Goal: Browse casually: Explore the website without a specific task or goal

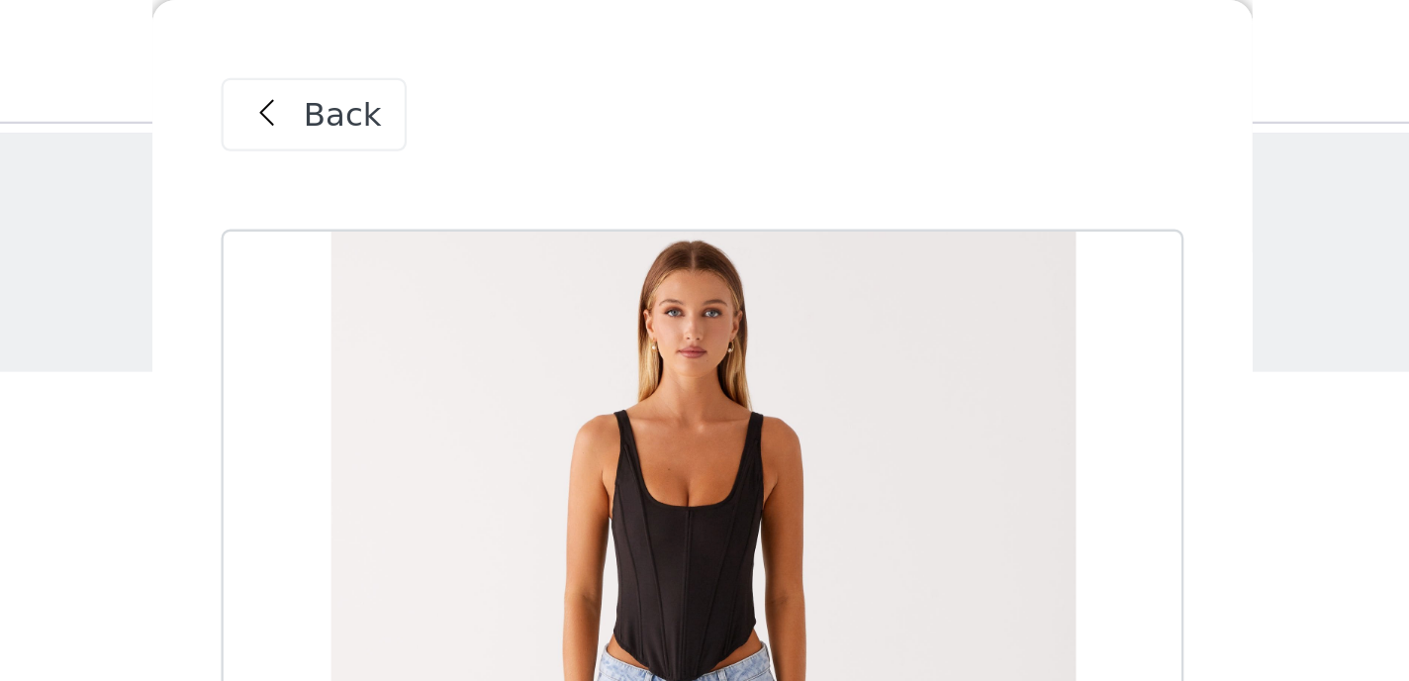
click at [546, 56] on span "Back" at bounding box center [549, 50] width 34 height 21
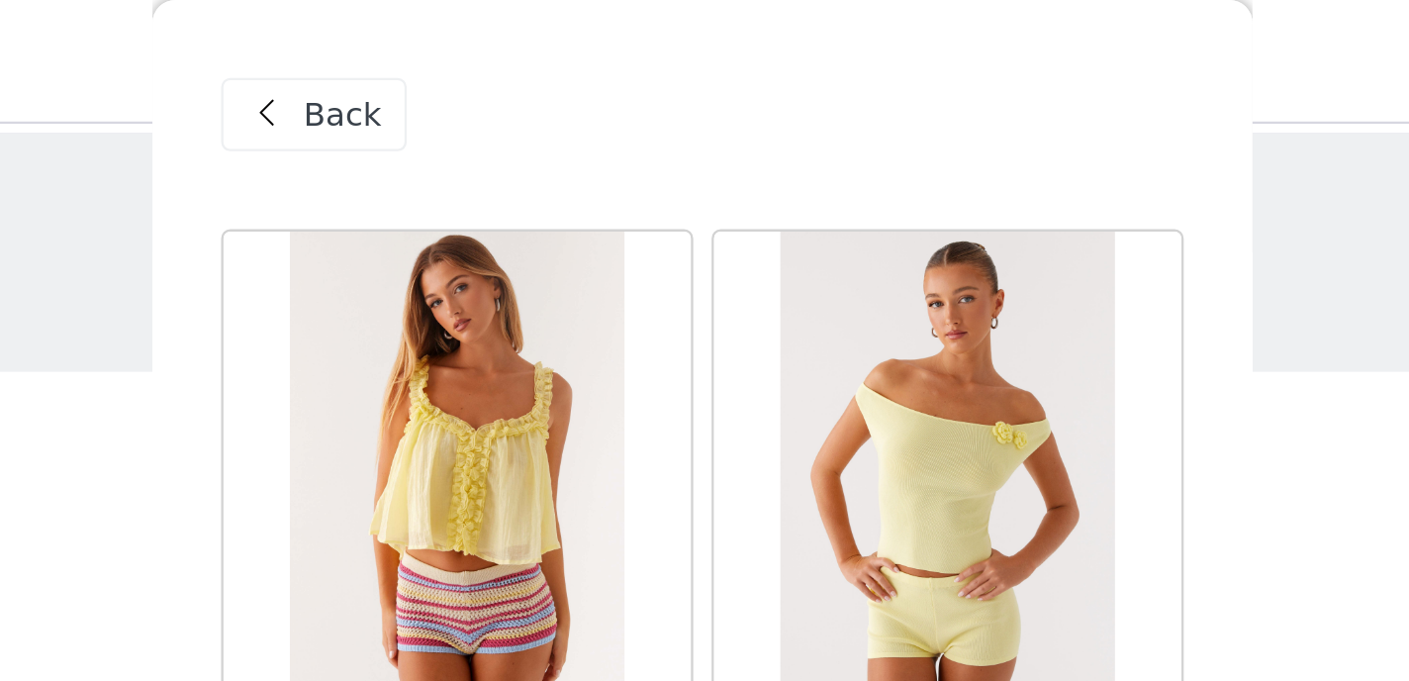
click at [546, 56] on span "Back" at bounding box center [549, 50] width 34 height 21
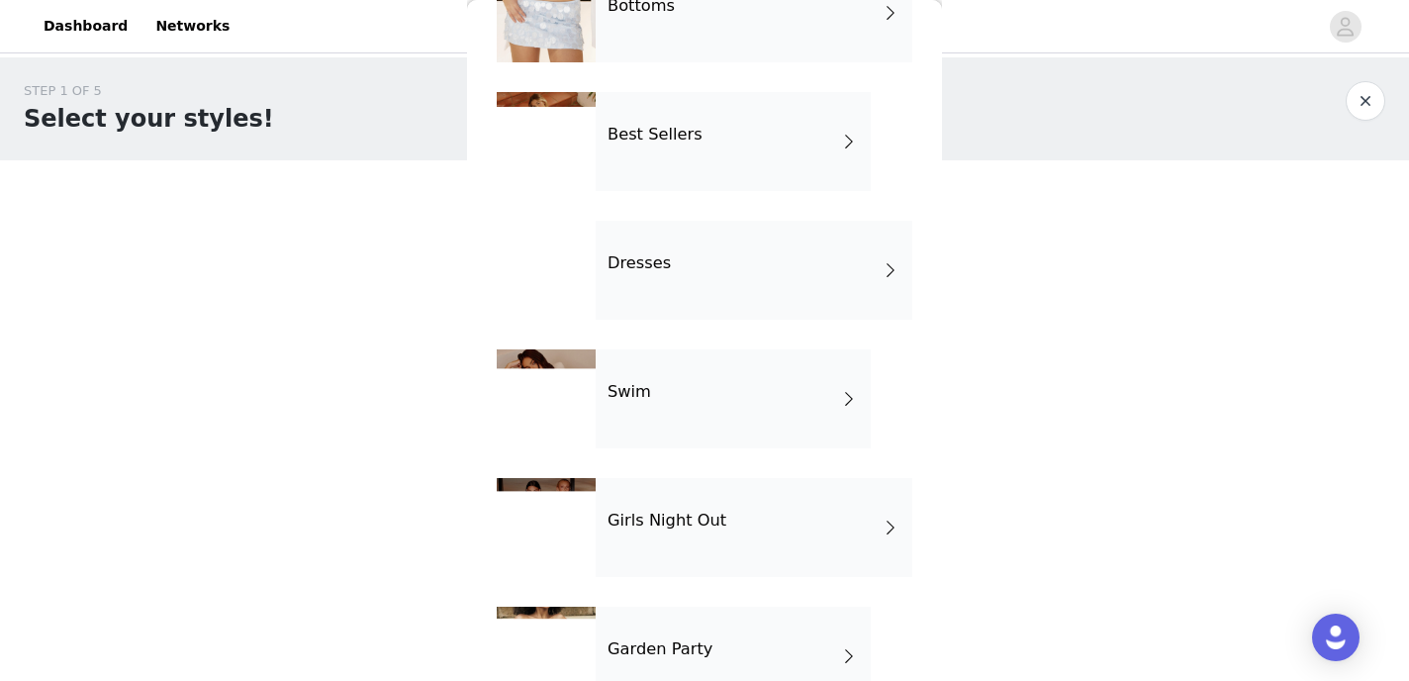
scroll to position [447, 0]
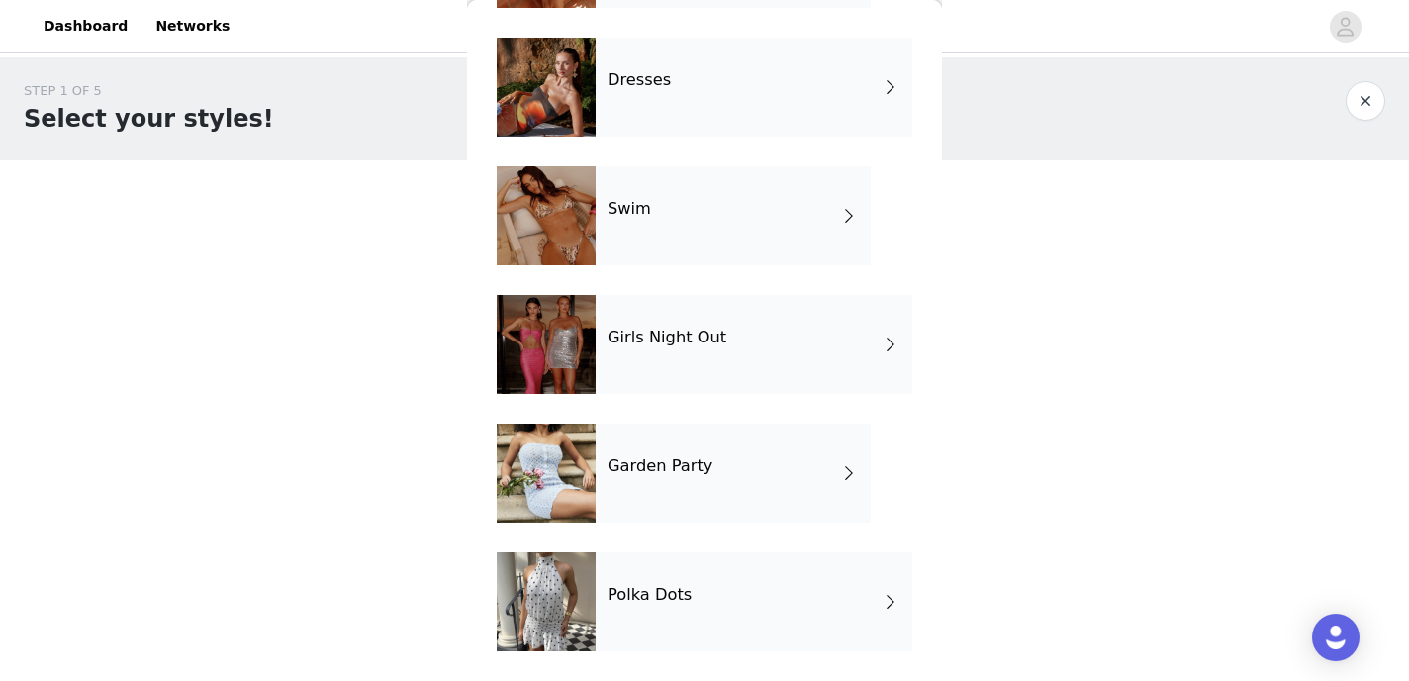
click at [668, 84] on div "Dresses" at bounding box center [754, 87] width 317 height 99
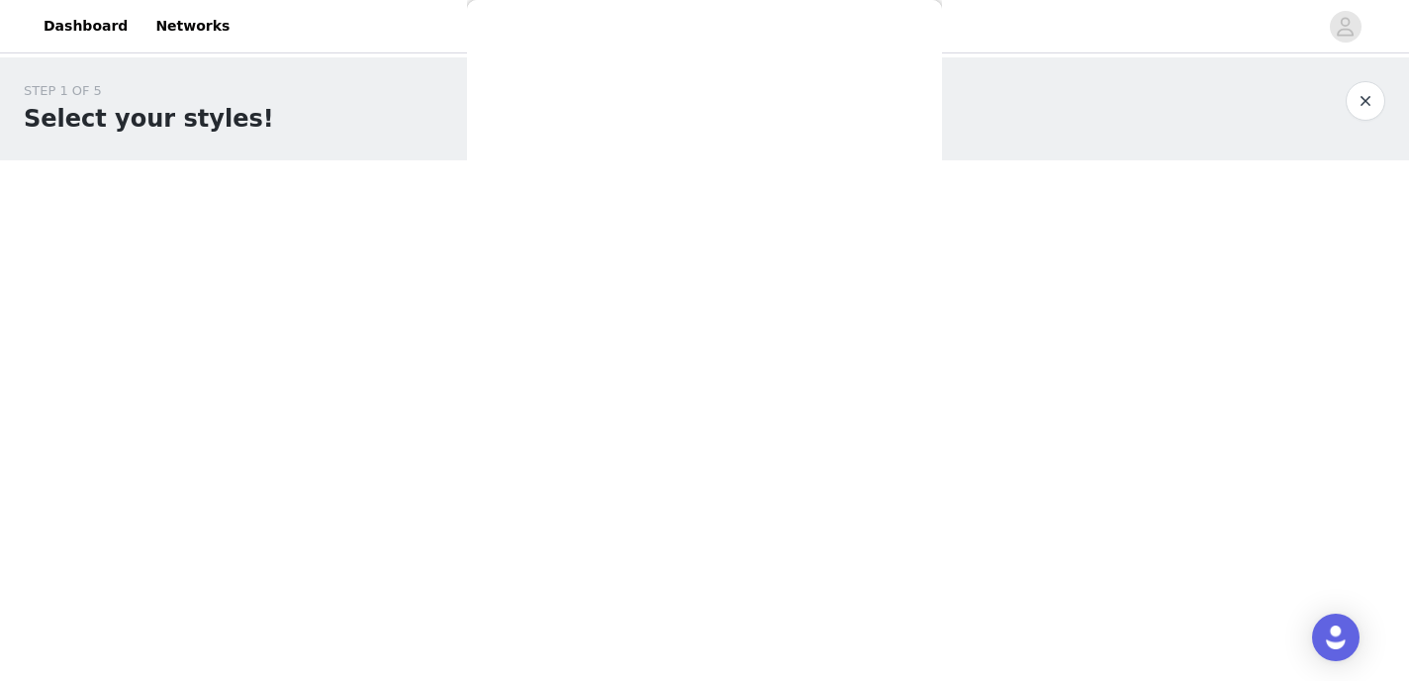
scroll to position [0, 0]
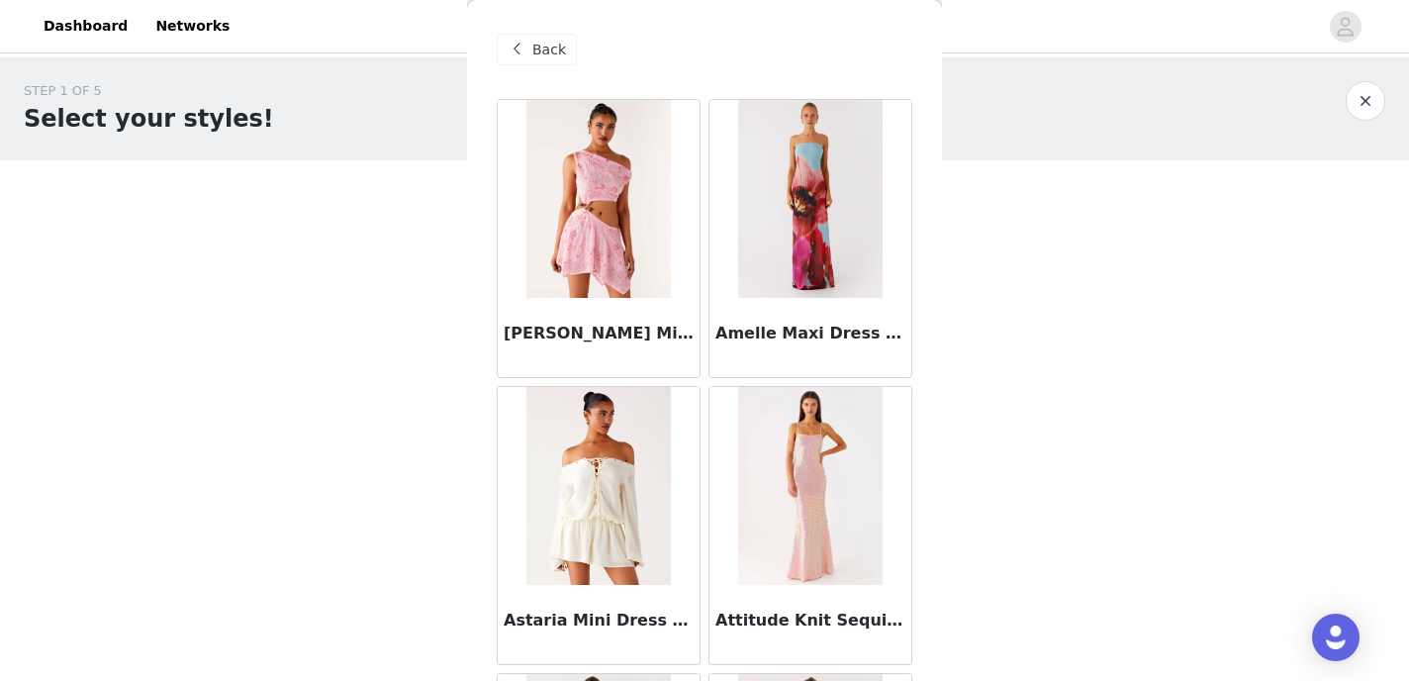
click at [827, 529] on img at bounding box center [809, 486] width 143 height 198
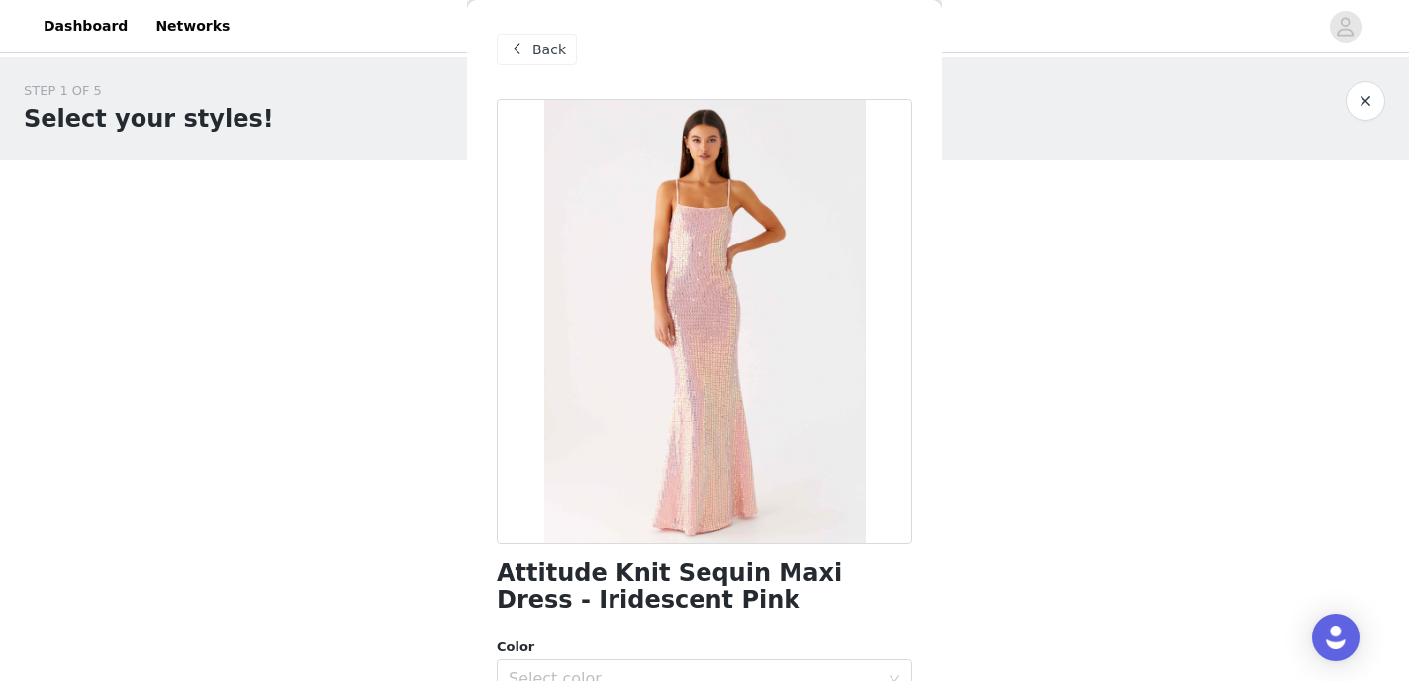
click at [551, 40] on span "Back" at bounding box center [549, 50] width 34 height 21
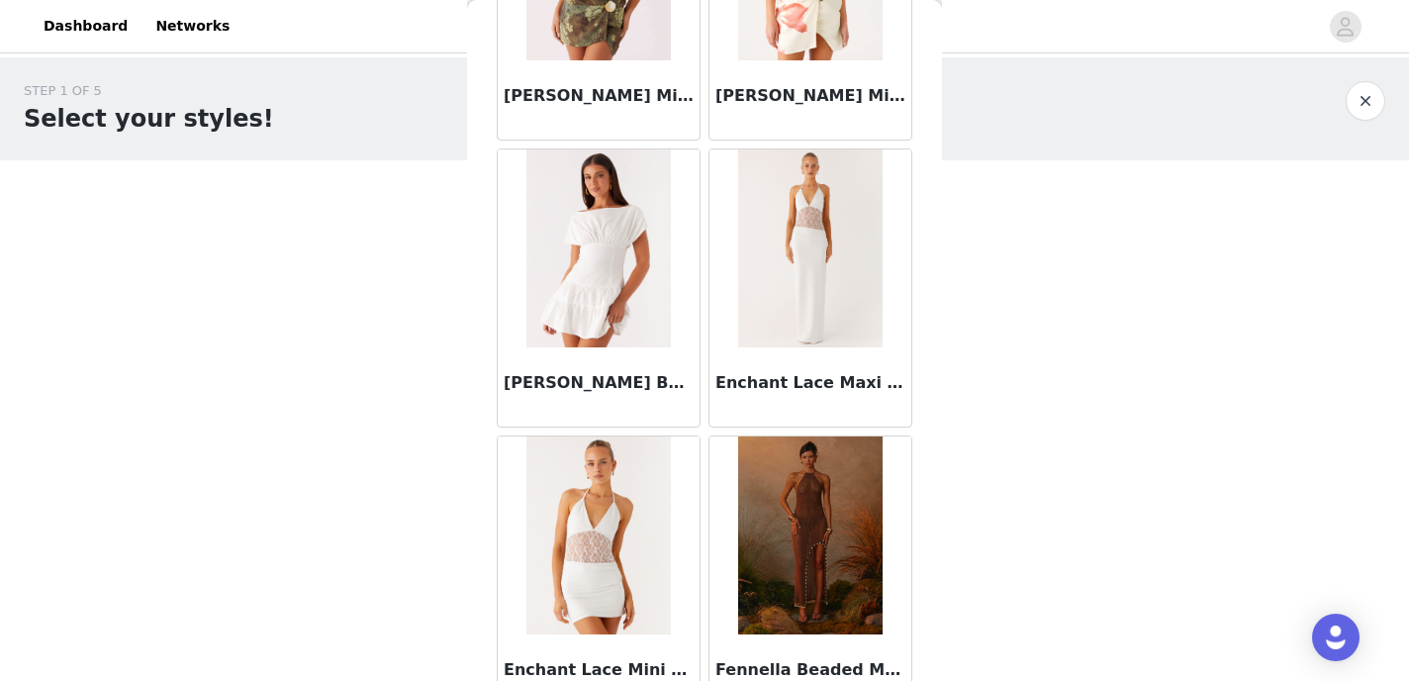
scroll to position [2347, 0]
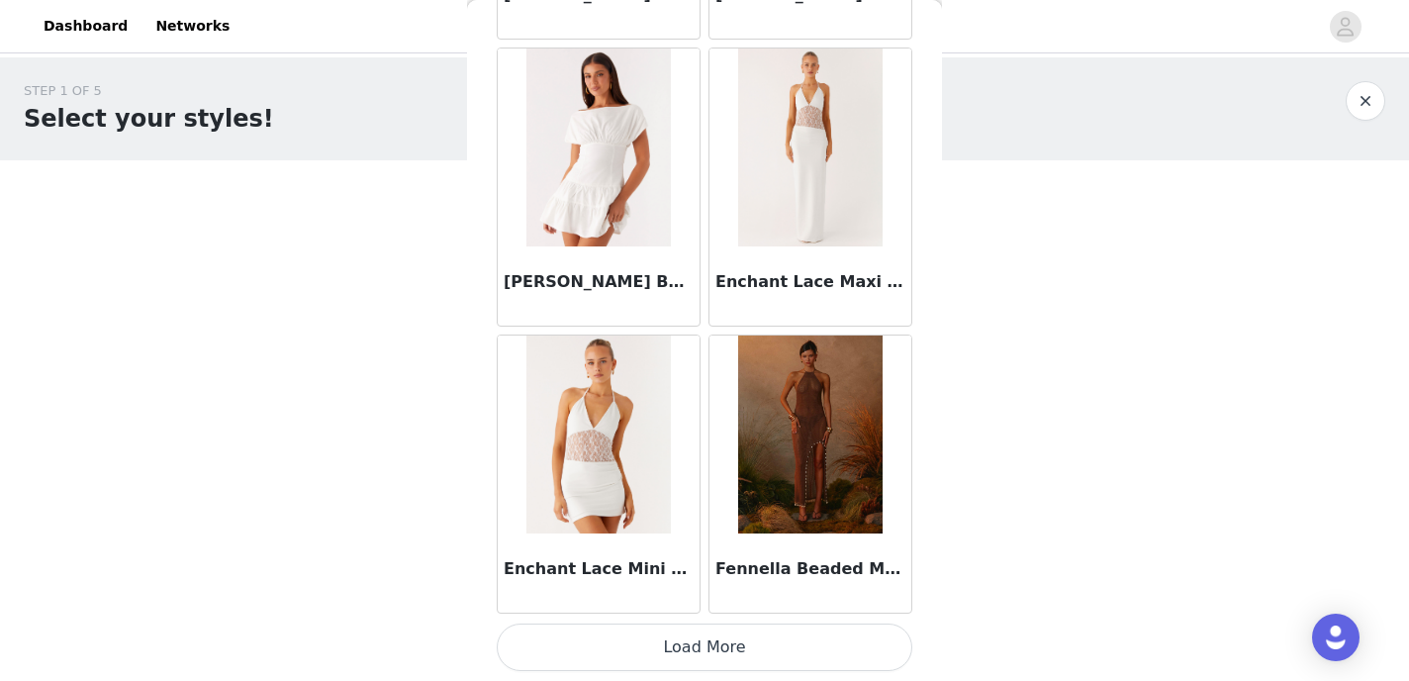
click at [690, 670] on button "Load More" at bounding box center [705, 647] width 416 height 48
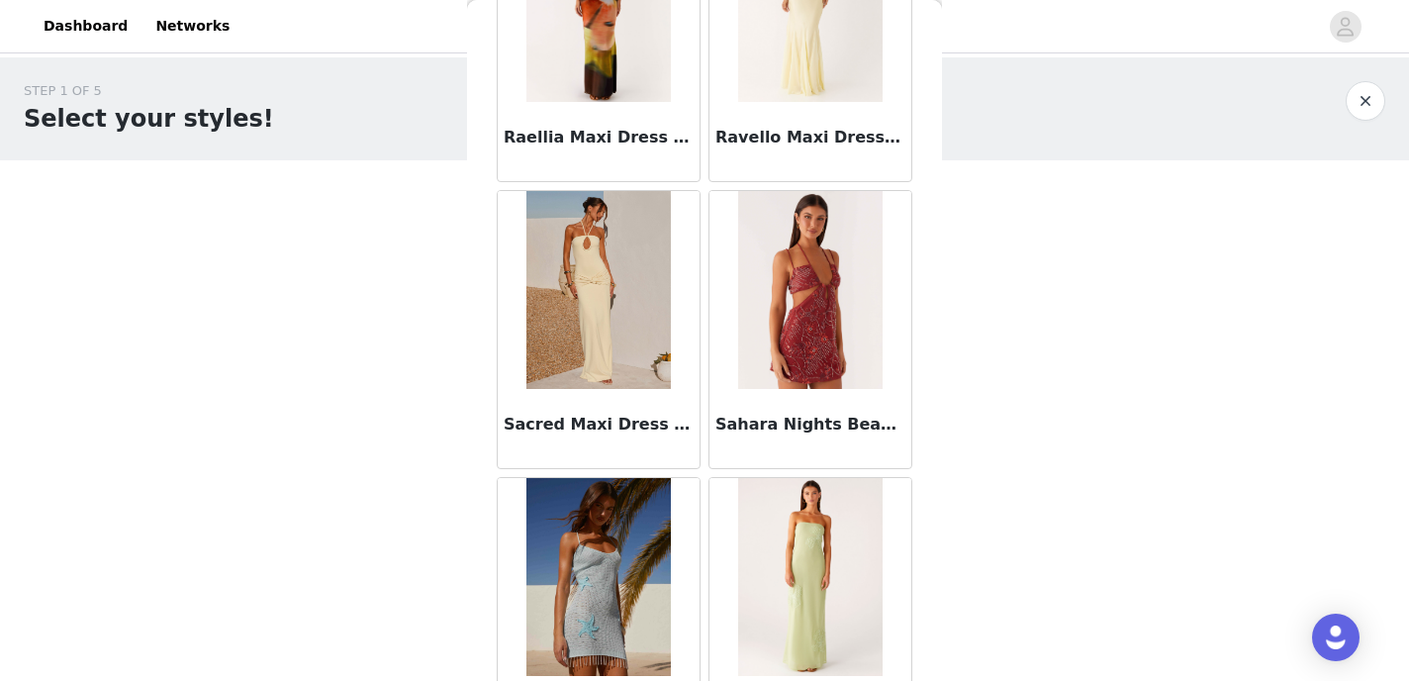
scroll to position [5217, 0]
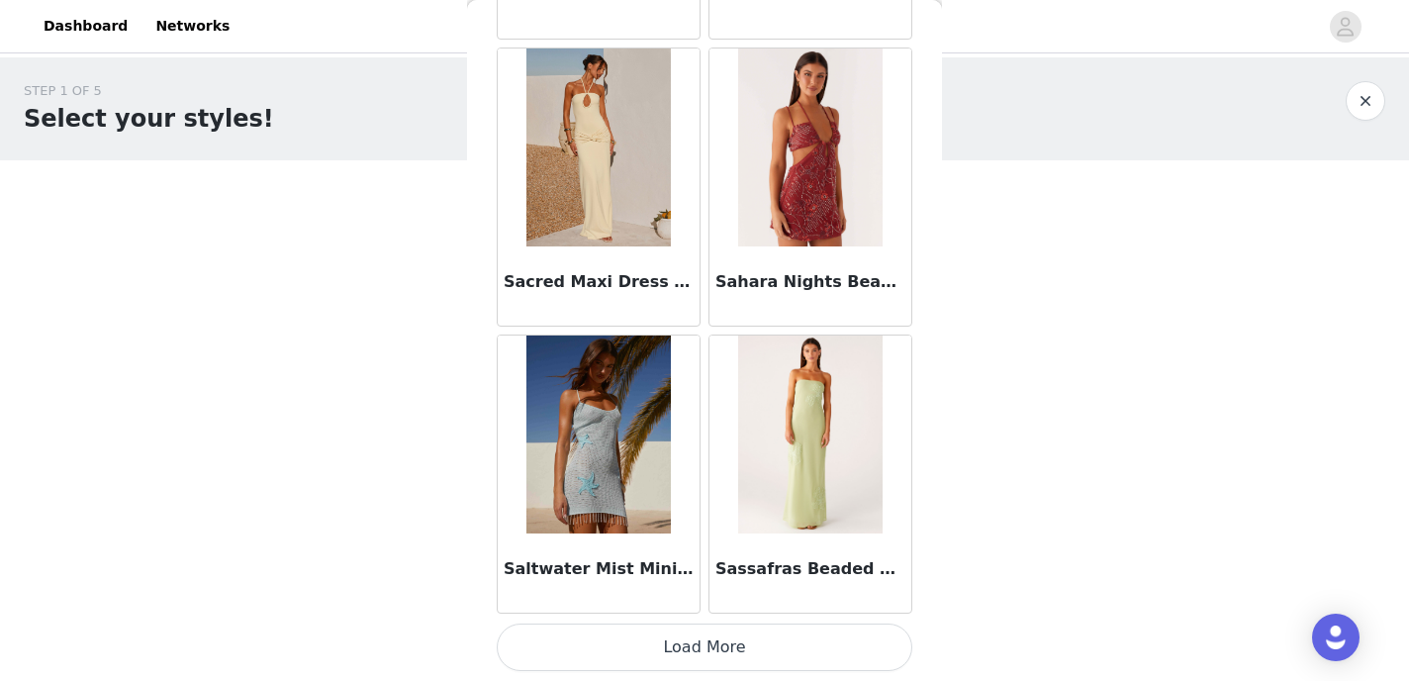
click at [659, 648] on button "Load More" at bounding box center [705, 647] width 416 height 48
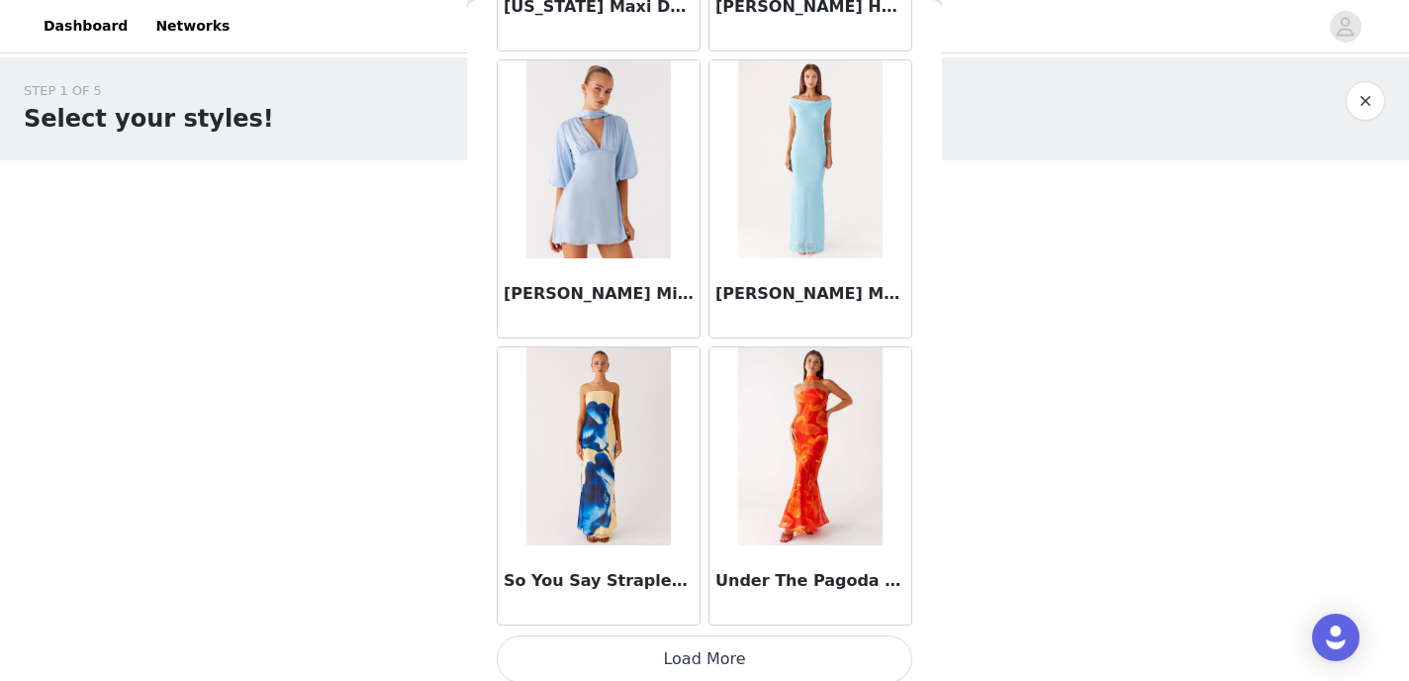
scroll to position [8087, 0]
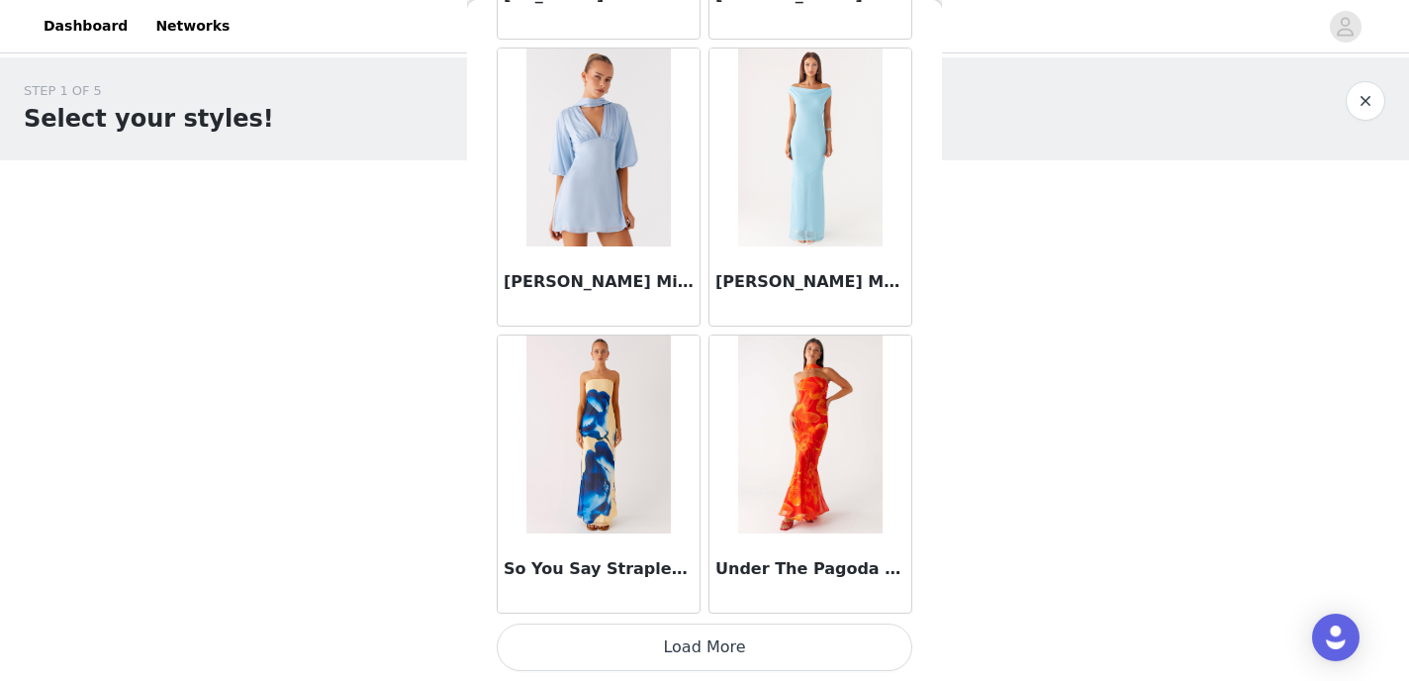
click at [631, 650] on button "Load More" at bounding box center [705, 647] width 416 height 48
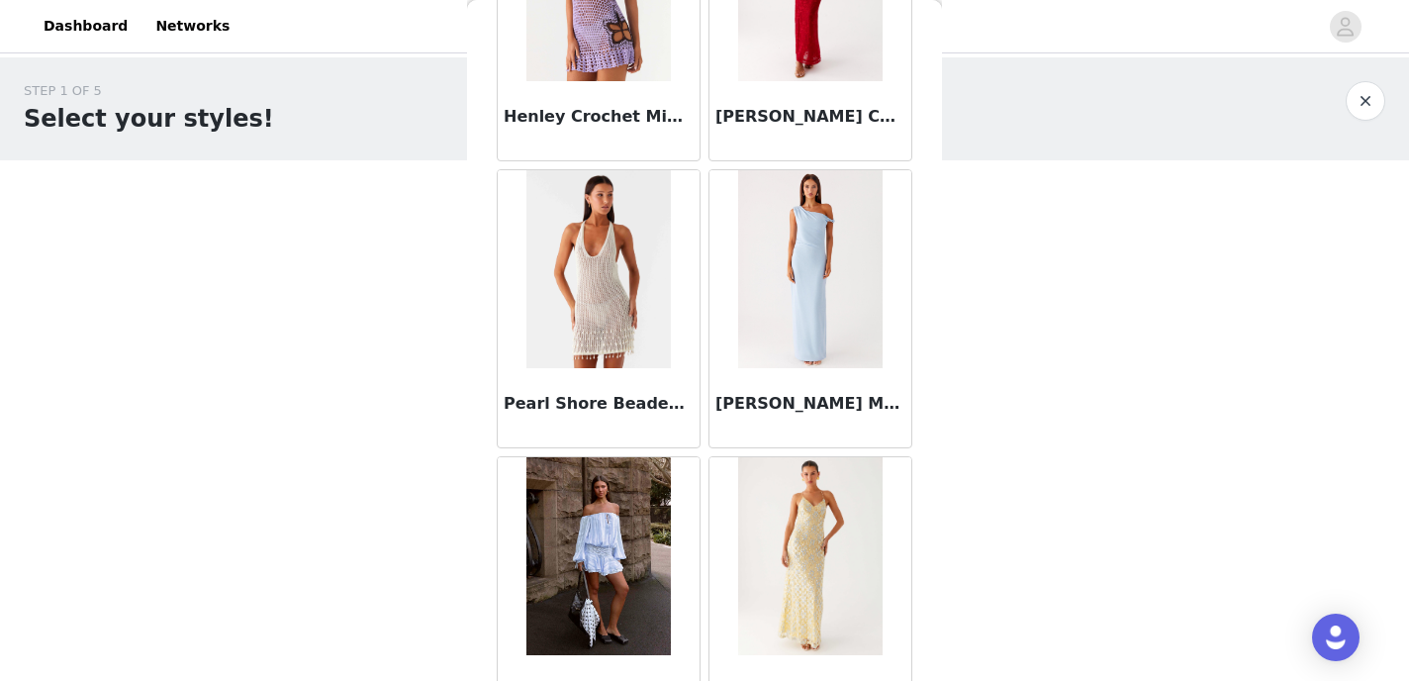
scroll to position [9172, 0]
